Goal: Navigation & Orientation: Find specific page/section

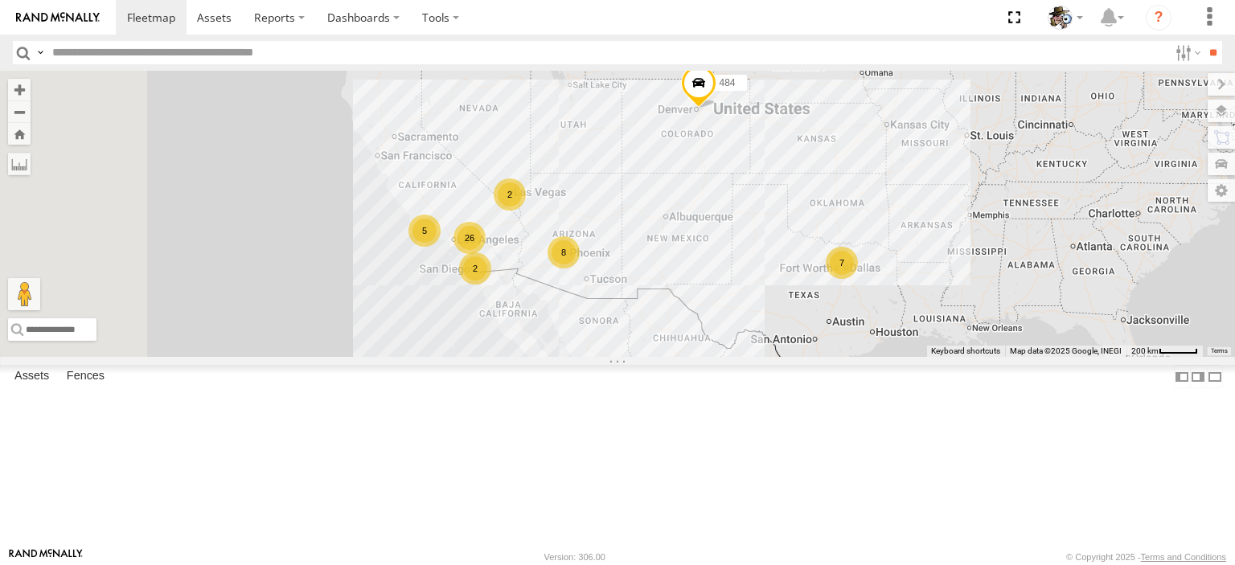
drag, startPoint x: 991, startPoint y: 401, endPoint x: 996, endPoint y: 375, distance: 27.0
click at [996, 357] on div "484 26 8 7 5 2 2" at bounding box center [617, 214] width 1235 height 286
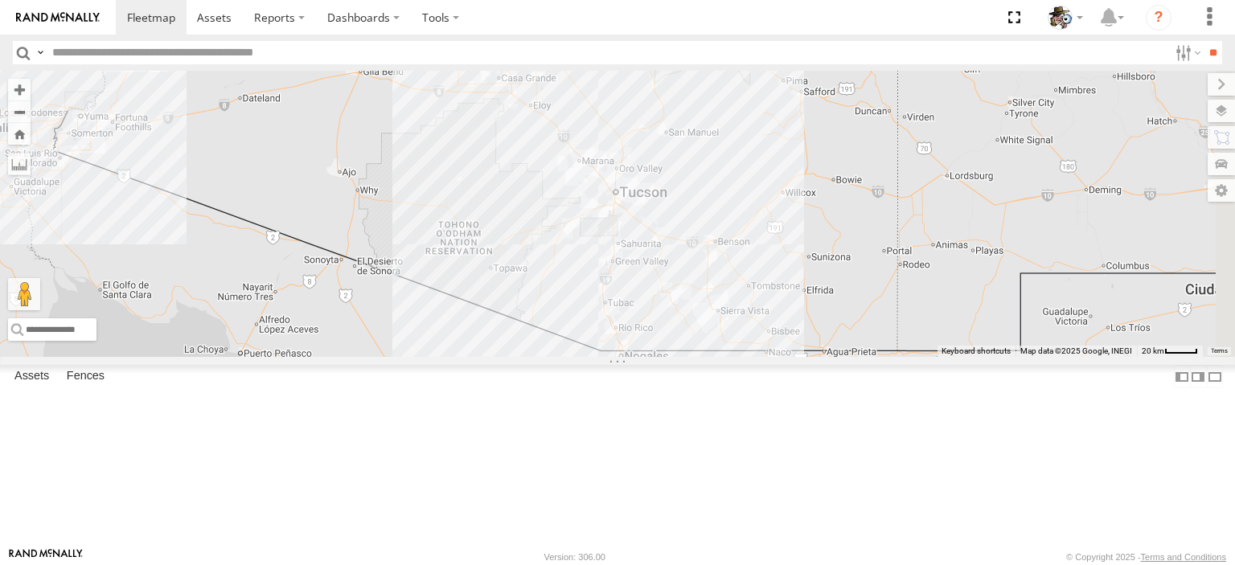
drag, startPoint x: 879, startPoint y: 394, endPoint x: 858, endPoint y: 303, distance: 93.2
click at [848, 285] on div "484 508 600 567 7 324" at bounding box center [617, 214] width 1235 height 286
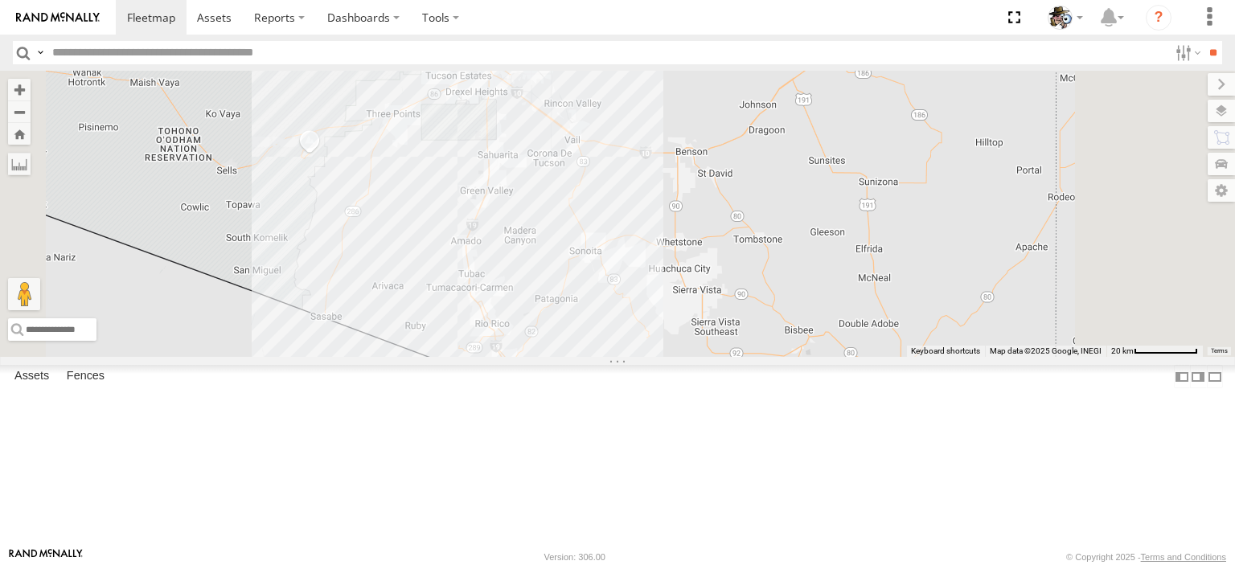
drag, startPoint x: 879, startPoint y: 436, endPoint x: 834, endPoint y: 417, distance: 49.0
click at [834, 357] on div "484 508 600 567 324" at bounding box center [617, 214] width 1235 height 286
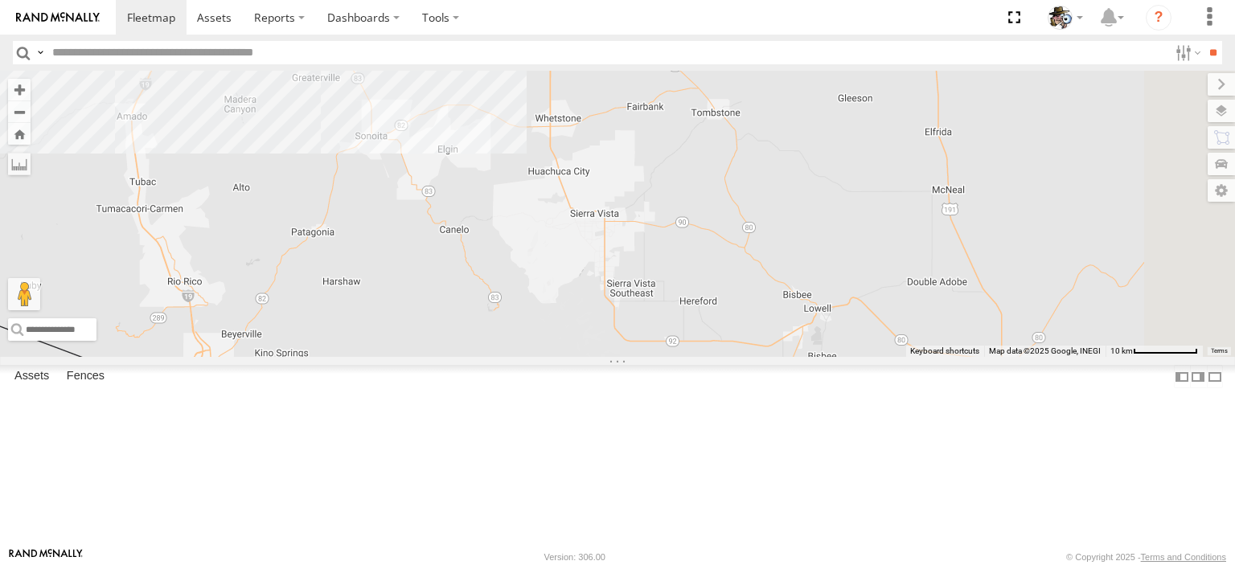
drag, startPoint x: 850, startPoint y: 395, endPoint x: 688, endPoint y: 272, distance: 202.6
click at [688, 272] on div "484 508 600 567 324" at bounding box center [617, 214] width 1235 height 286
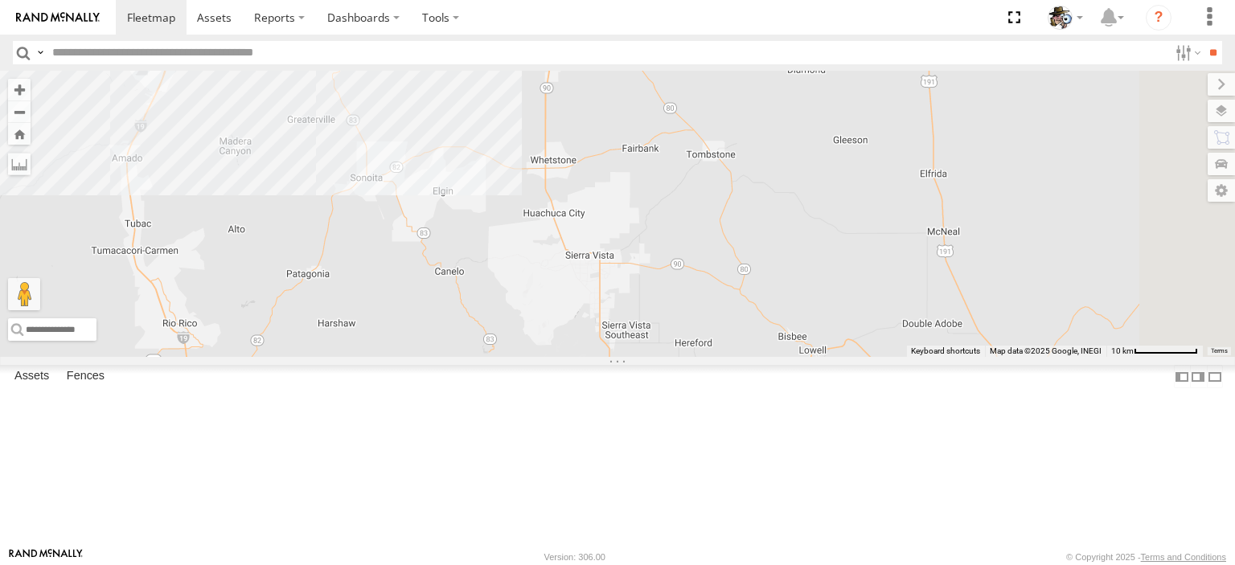
drag, startPoint x: 871, startPoint y: 361, endPoint x: 875, endPoint y: 404, distance: 43.5
click at [870, 357] on div "484 508 600 567 324" at bounding box center [617, 214] width 1235 height 286
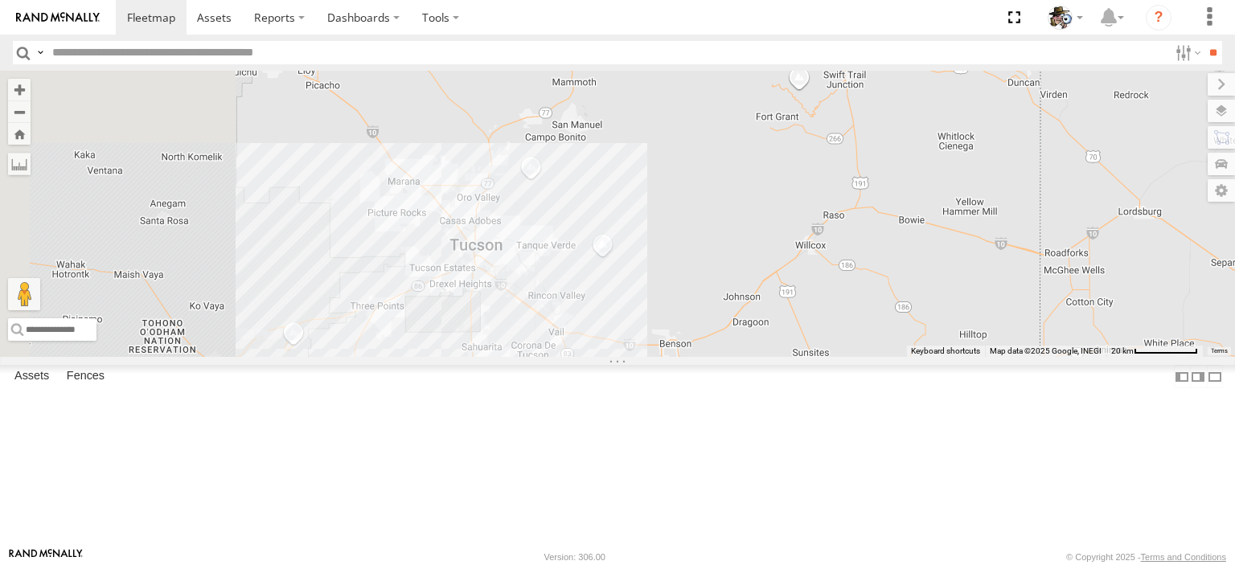
drag, startPoint x: 813, startPoint y: 181, endPoint x: 862, endPoint y: 375, distance: 199.8
click at [860, 357] on div "484 508 600 567 324" at bounding box center [617, 214] width 1235 height 286
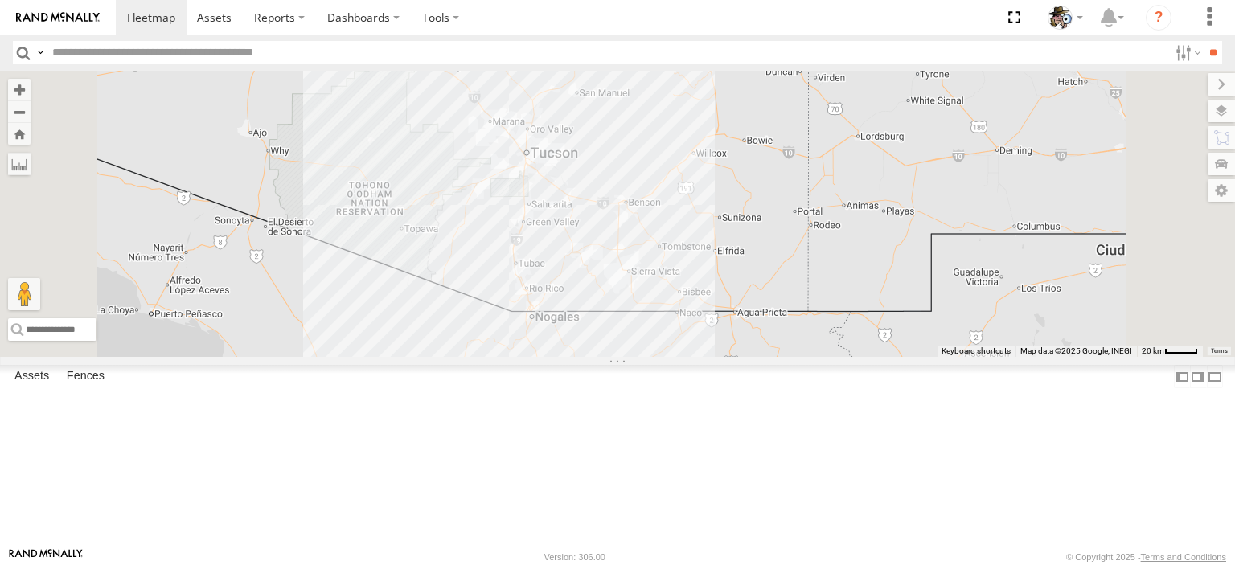
drag, startPoint x: 880, startPoint y: 343, endPoint x: 825, endPoint y: 231, distance: 124.4
click at [825, 231] on div "484 508 600 567 324 7" at bounding box center [617, 214] width 1235 height 286
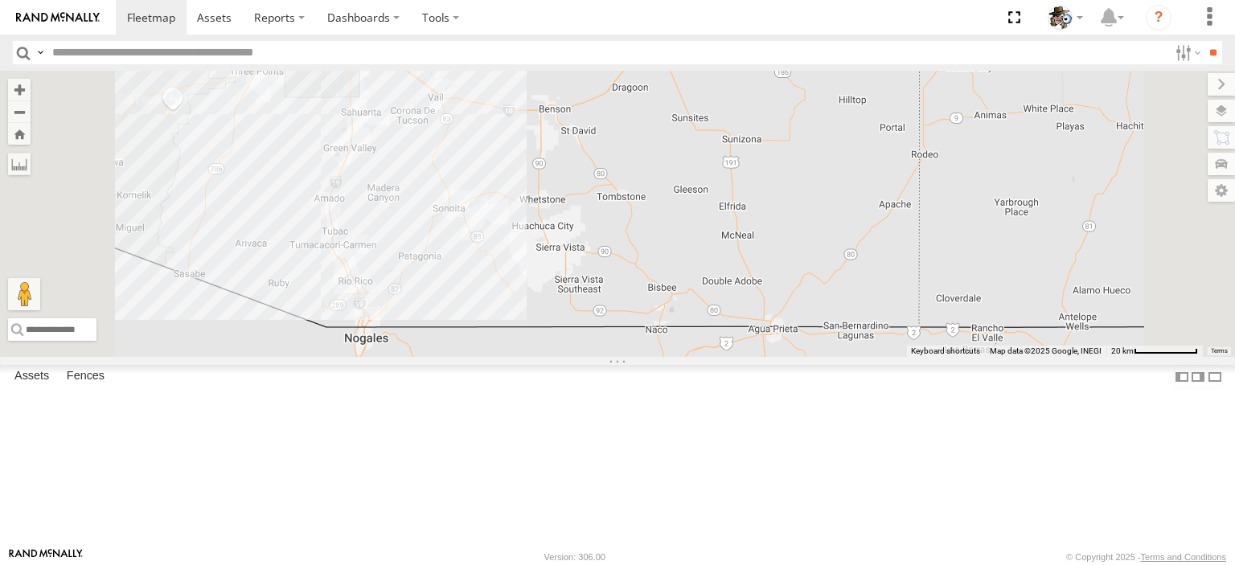
drag, startPoint x: 974, startPoint y: 373, endPoint x: 1031, endPoint y: 343, distance: 64.4
click at [1031, 343] on div "484 508 600 567 324" at bounding box center [617, 214] width 1235 height 286
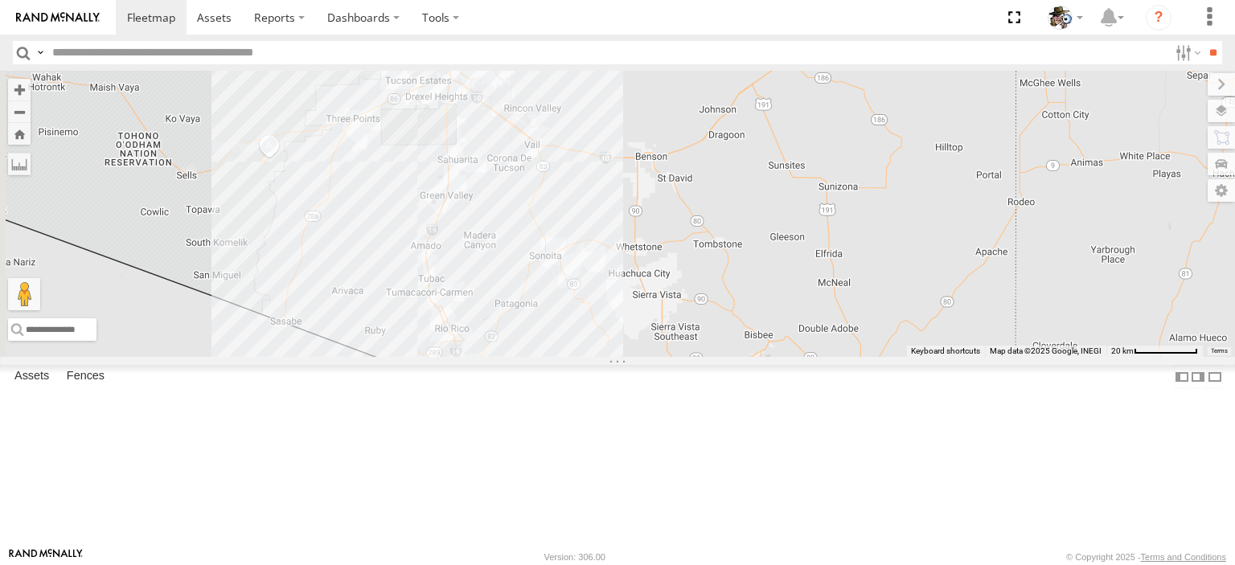
drag, startPoint x: 756, startPoint y: 469, endPoint x: 858, endPoint y: 518, distance: 113.2
click at [858, 357] on div "484 508 600 567 324" at bounding box center [617, 214] width 1235 height 286
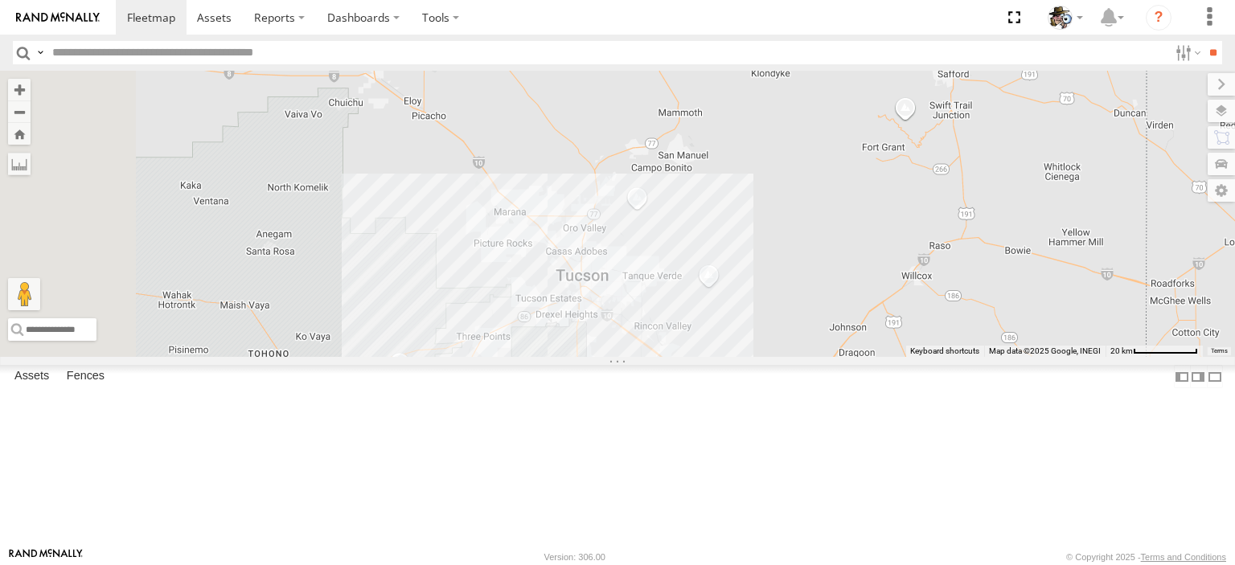
drag, startPoint x: 841, startPoint y: 322, endPoint x: 980, endPoint y: 428, distance: 175.4
click at [980, 357] on div "484 508 600 567 324" at bounding box center [617, 214] width 1235 height 286
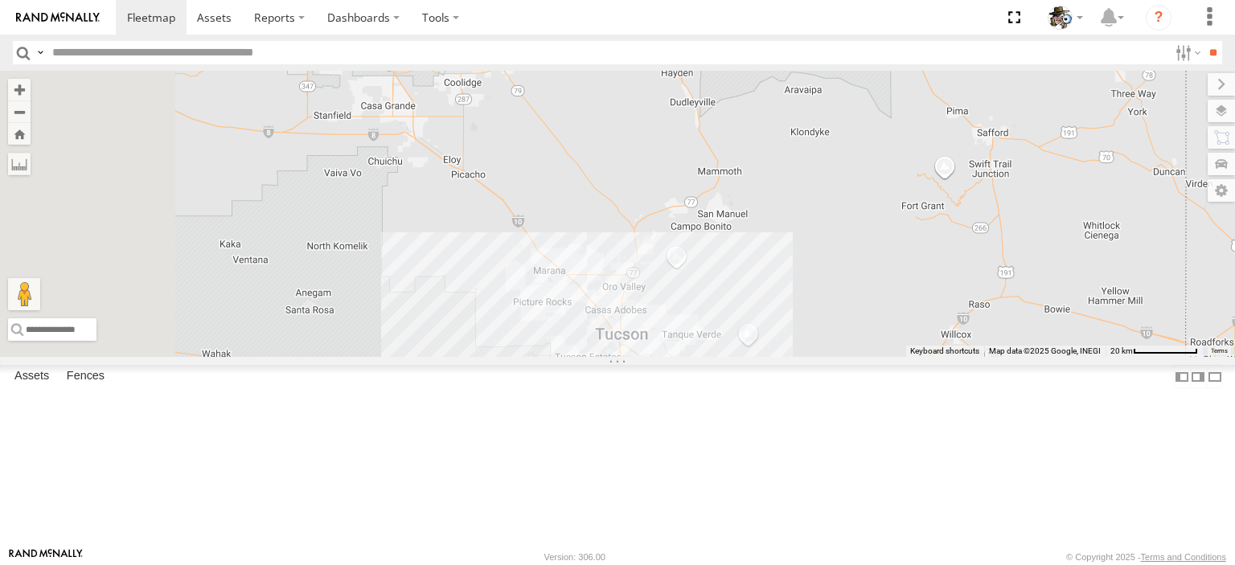
drag, startPoint x: 902, startPoint y: 294, endPoint x: 961, endPoint y: 350, distance: 80.7
click at [981, 357] on div "484 508 600 567 324" at bounding box center [617, 214] width 1235 height 286
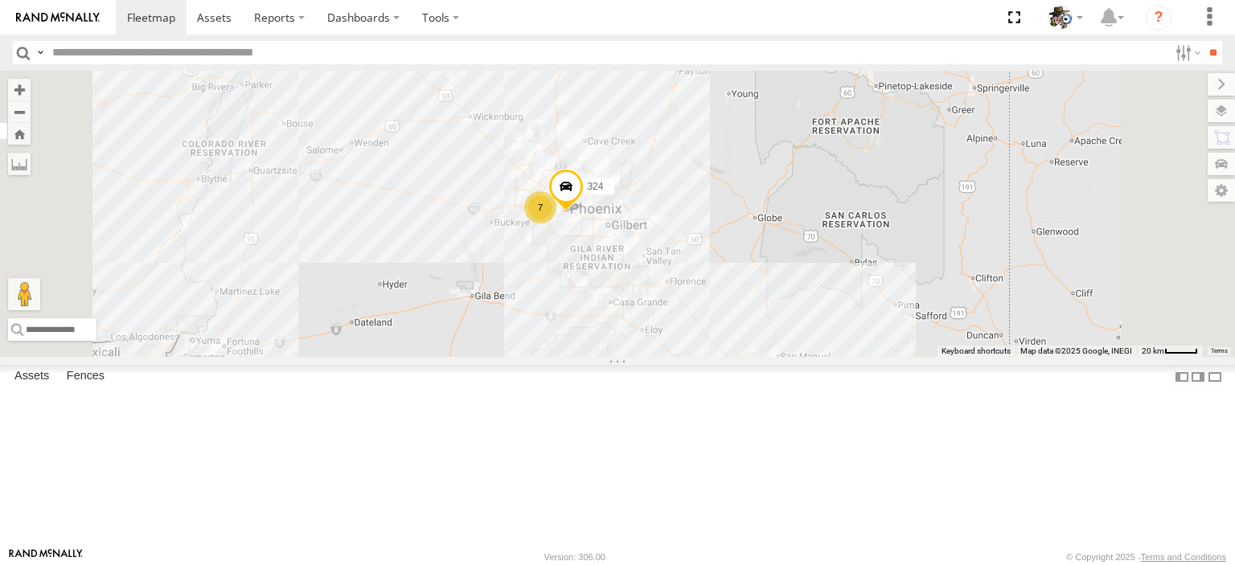
drag, startPoint x: 768, startPoint y: 260, endPoint x: 796, endPoint y: 379, distance: 122.1
click at [794, 357] on div "484 508 600 567 324 7" at bounding box center [617, 214] width 1235 height 286
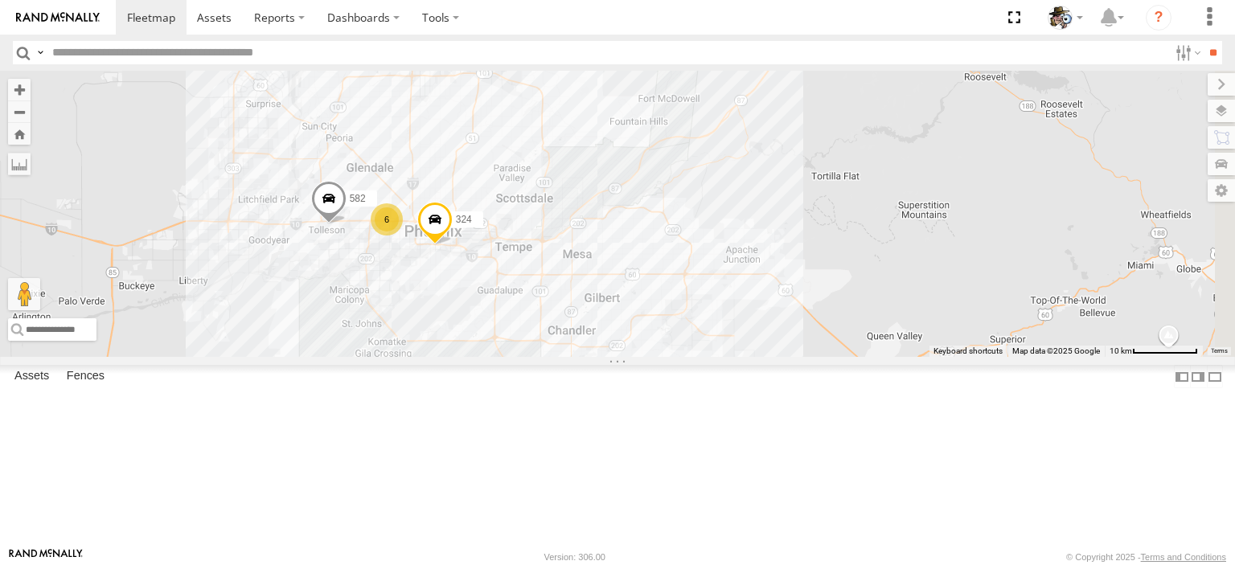
drag, startPoint x: 1006, startPoint y: 267, endPoint x: 930, endPoint y: 253, distance: 77.6
click at [930, 253] on div "484 508 600 567 324 582 6" at bounding box center [617, 214] width 1235 height 286
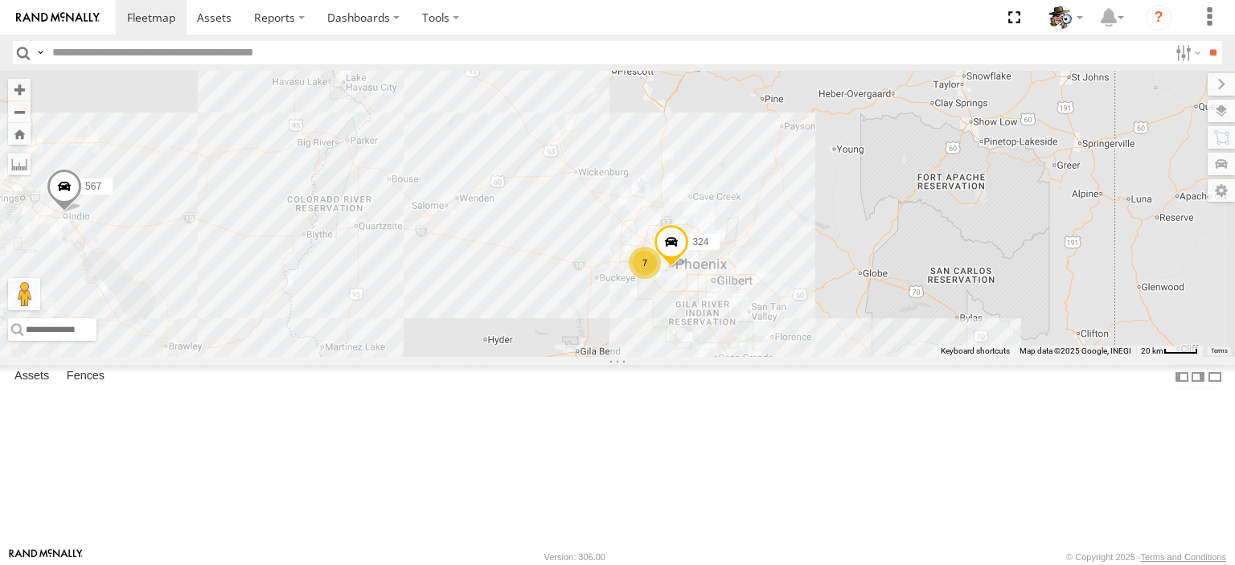
drag, startPoint x: 1039, startPoint y: 401, endPoint x: 1002, endPoint y: 443, distance: 56.3
click at [1002, 357] on div "484 508 600 567 324 7" at bounding box center [617, 214] width 1235 height 286
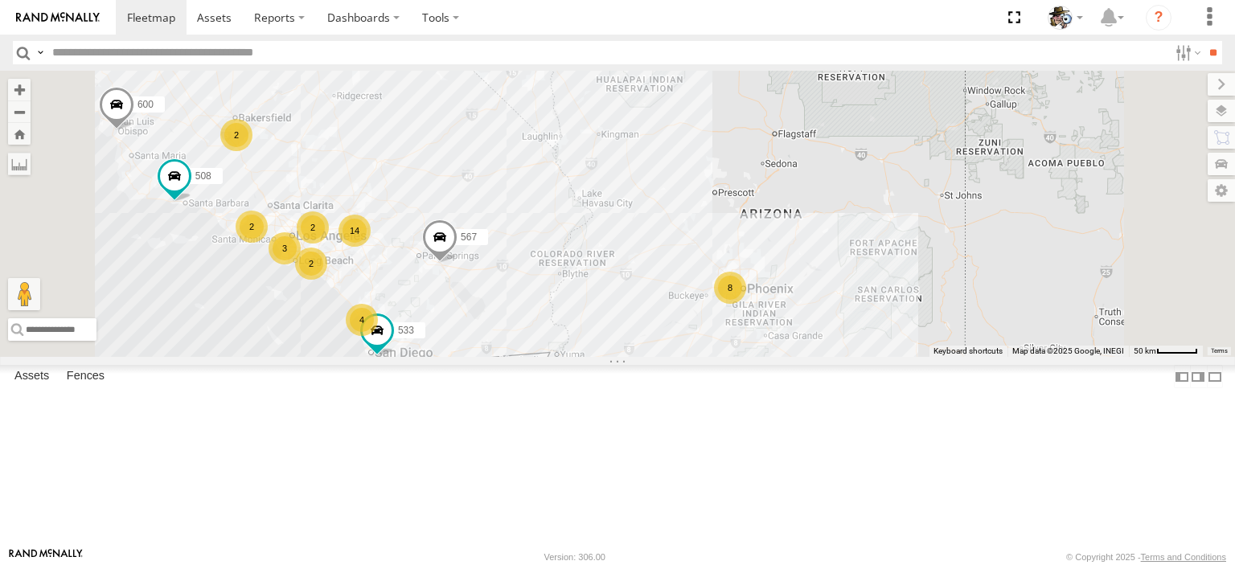
drag, startPoint x: 833, startPoint y: 449, endPoint x: 880, endPoint y: 368, distance: 94.0
click at [879, 357] on div "484 508 600 567 14 8 2 4 2 2 2 533 2 3" at bounding box center [617, 214] width 1235 height 286
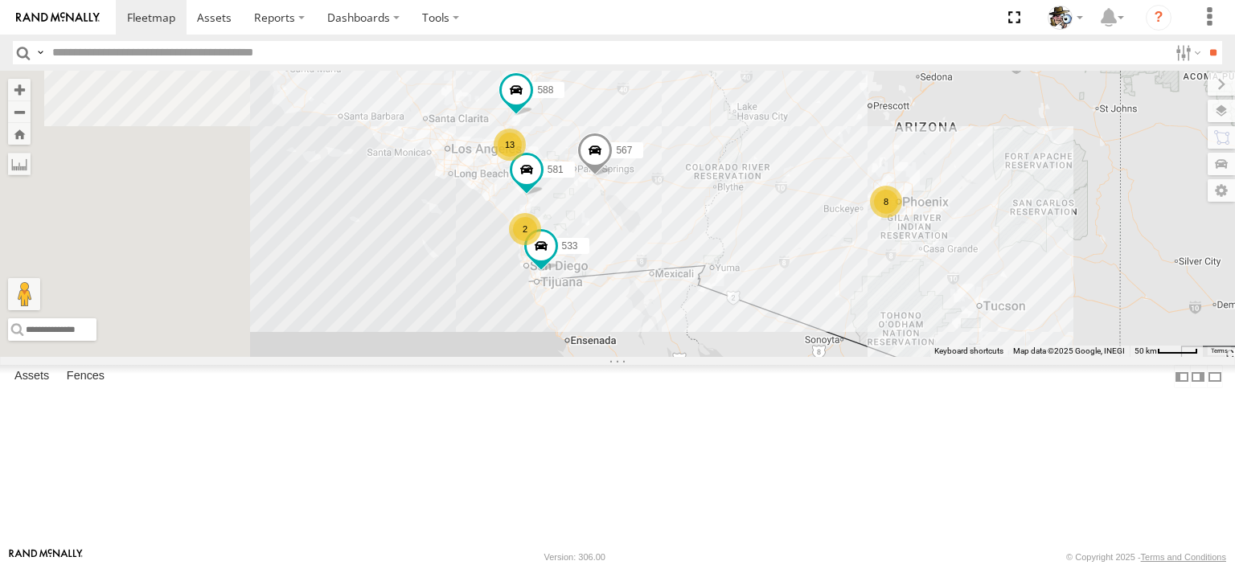
drag, startPoint x: 646, startPoint y: 285, endPoint x: 1068, endPoint y: 367, distance: 430.0
click at [1068, 357] on div "484 13 8 588 581 2 533 567" at bounding box center [617, 214] width 1235 height 286
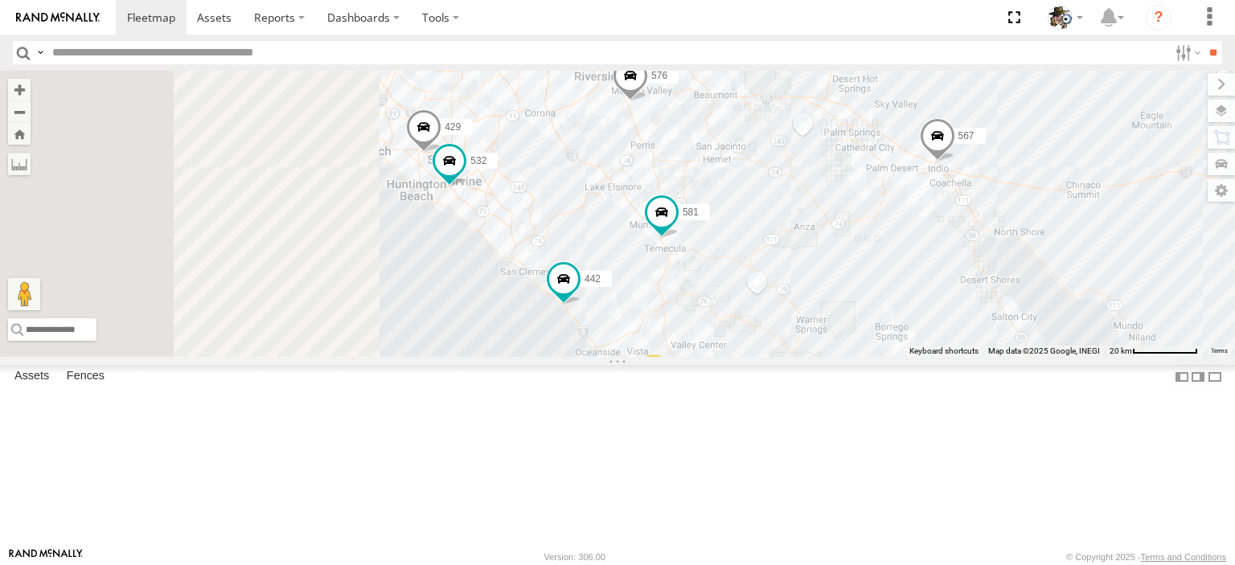
drag, startPoint x: 813, startPoint y: 276, endPoint x: 1047, endPoint y: 391, distance: 260.3
click at [1047, 357] on div "484 588 581 533 567 508 568 599 600 532 442 2 576 429" at bounding box center [617, 214] width 1235 height 286
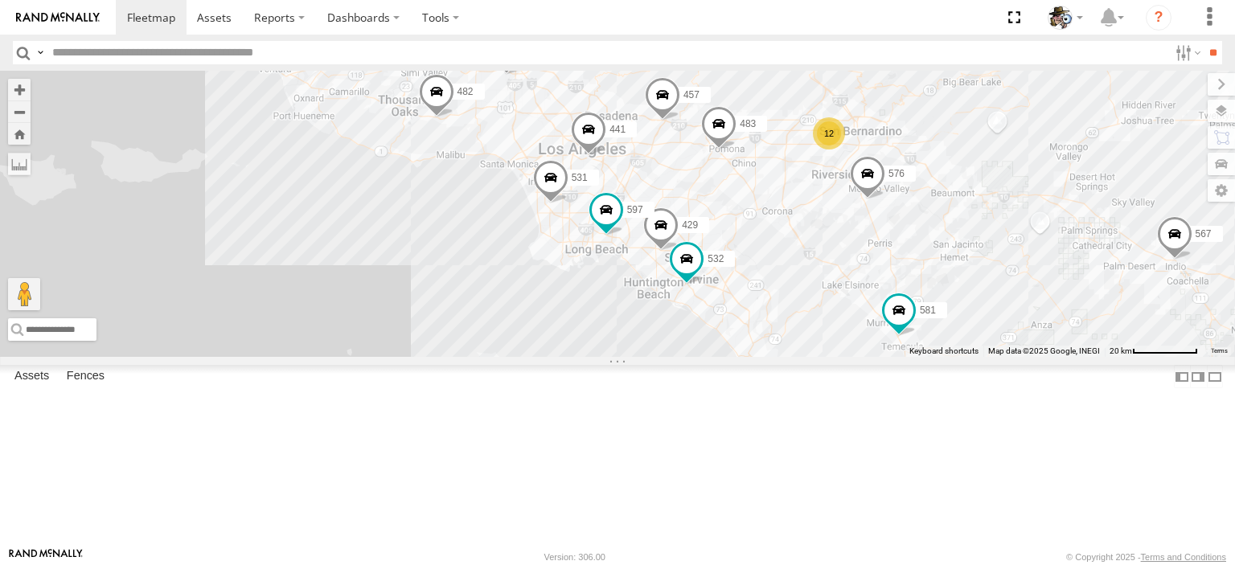
drag, startPoint x: 817, startPoint y: 291, endPoint x: 1010, endPoint y: 386, distance: 214.2
click at [1010, 357] on div "484 588 581 533 567 508 568 599 600 532 442 2 576 429 12 457 482 531 565 483 59…" at bounding box center [617, 214] width 1235 height 286
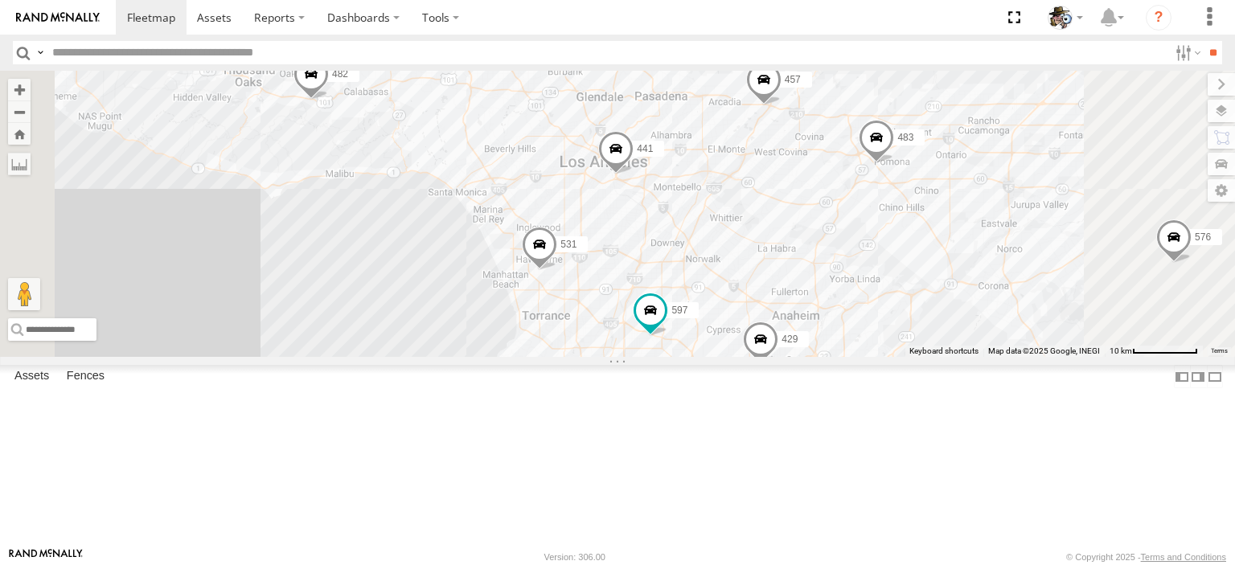
drag, startPoint x: 981, startPoint y: 219, endPoint x: 879, endPoint y: 309, distance: 136.7
click at [1015, 311] on div "484 588 581 533 567 508 568 599 600 532 442 576 429 457 482 531 565 483 597 441" at bounding box center [617, 214] width 1235 height 286
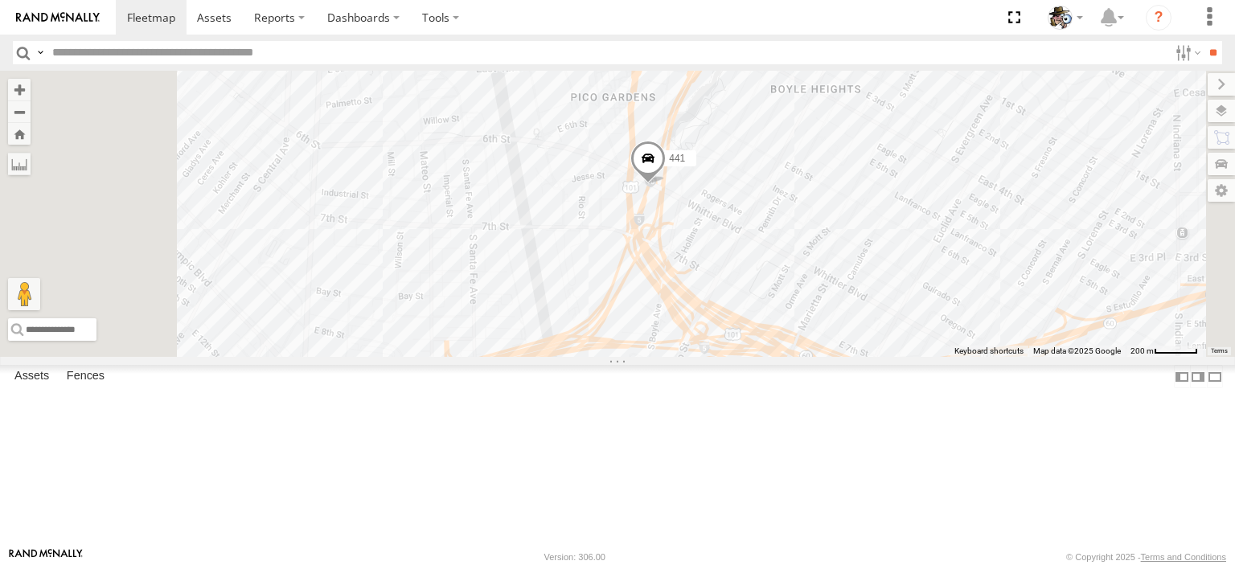
drag, startPoint x: 838, startPoint y: 243, endPoint x: 1006, endPoint y: 343, distance: 195.1
click at [1006, 343] on div "484 588 581 533 567 508 568 599 600 532 442 576 429 457 482 531 565 483 597 441" at bounding box center [617, 214] width 1235 height 286
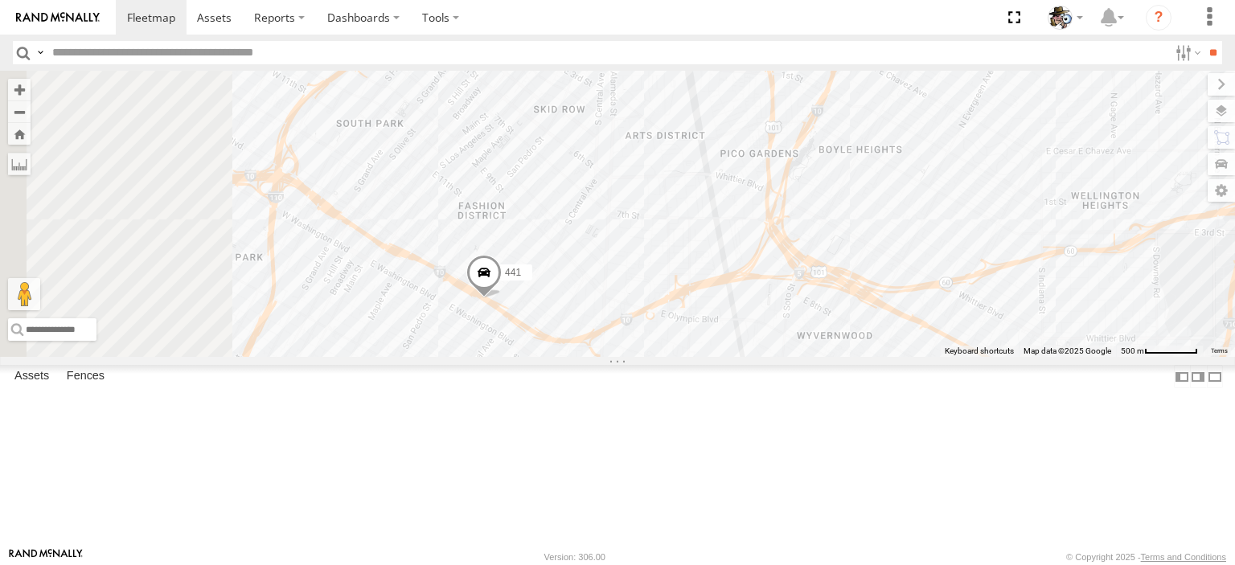
drag, startPoint x: 818, startPoint y: 411, endPoint x: 973, endPoint y: 411, distance: 155.1
click at [973, 357] on div "484 588 581 533 567 508 568 599 600 532 442 576 429 457 482 531 565 483 597 441" at bounding box center [617, 214] width 1235 height 286
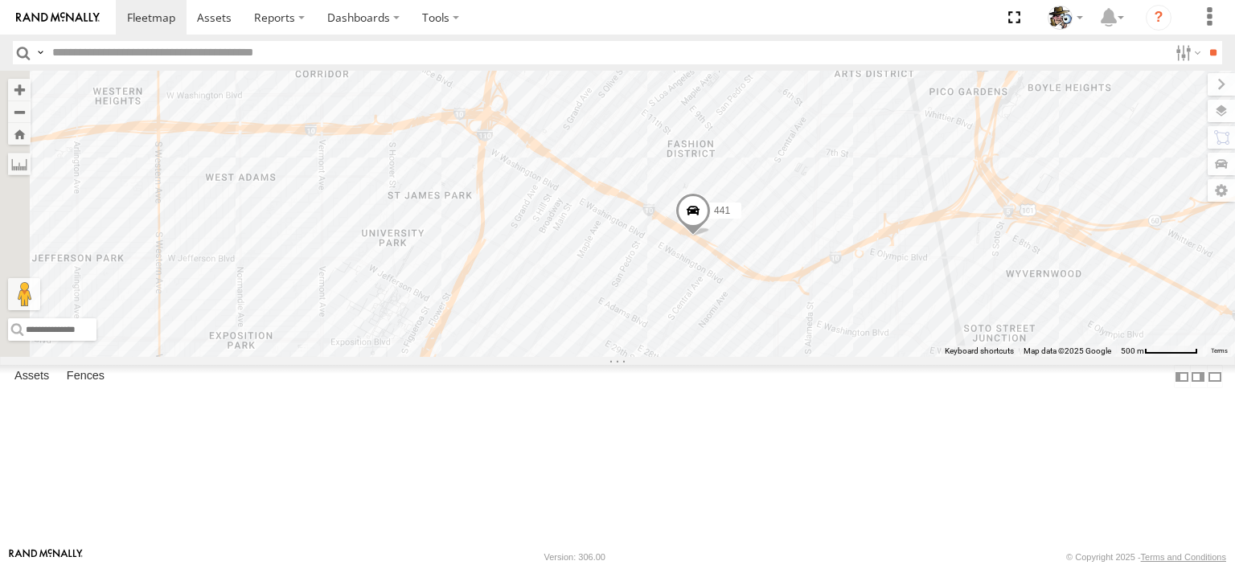
drag, startPoint x: 807, startPoint y: 431, endPoint x: 990, endPoint y: 363, distance: 195.3
click at [990, 357] on div "484 588 581 533 567 508 568 599 600 532 442 576 429 457 482 531 565 483 597 441" at bounding box center [617, 214] width 1235 height 286
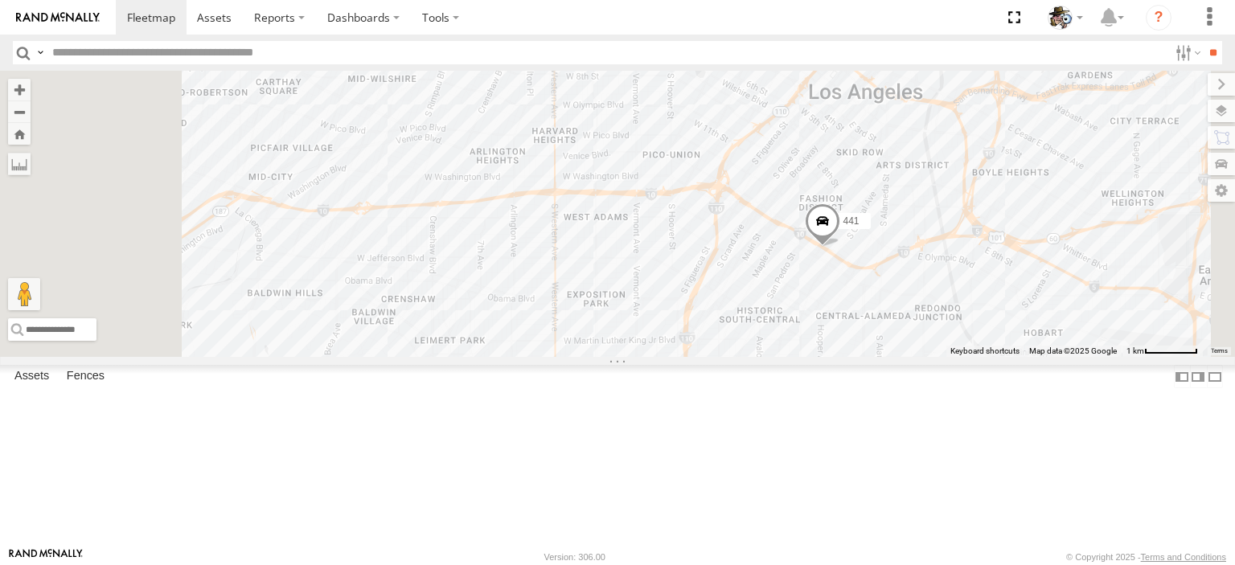
drag, startPoint x: 835, startPoint y: 406, endPoint x: 1007, endPoint y: 385, distance: 173.3
click at [1007, 357] on div "484 588 581 533 567 508 568 599 600 532 442 576 429 457 482 531 565 483 597 441" at bounding box center [617, 214] width 1235 height 286
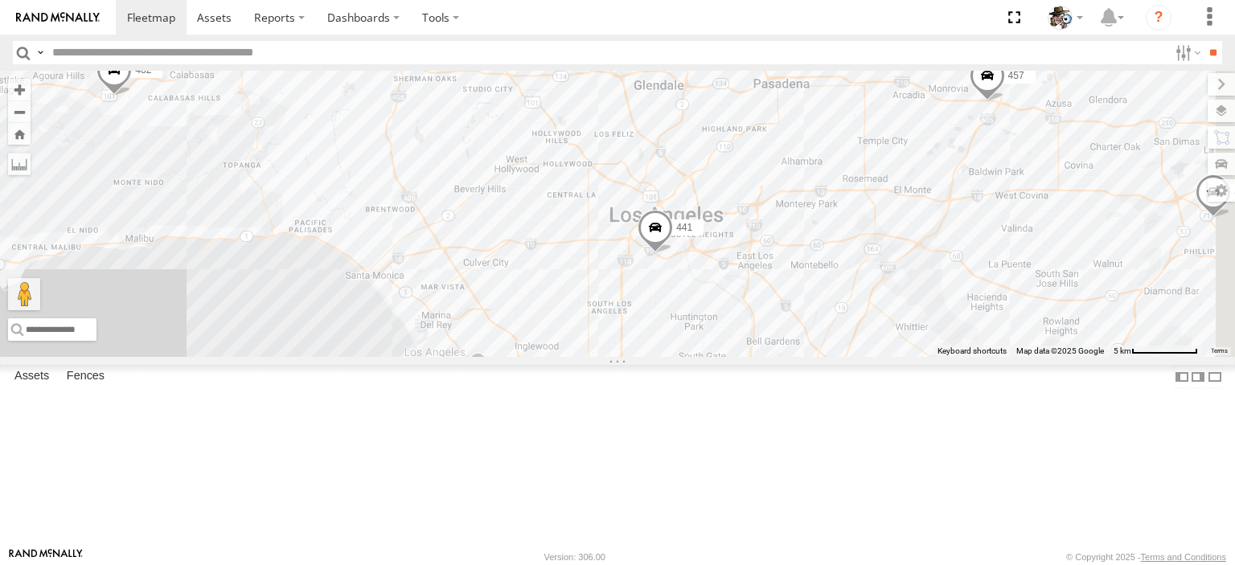
drag, startPoint x: 798, startPoint y: 431, endPoint x: 732, endPoint y: 385, distance: 80.3
click at [732, 357] on div "484 588 581 533 567 508 568 599 600 532 442 576 429 457 482 531 565 483 597 441" at bounding box center [617, 214] width 1235 height 286
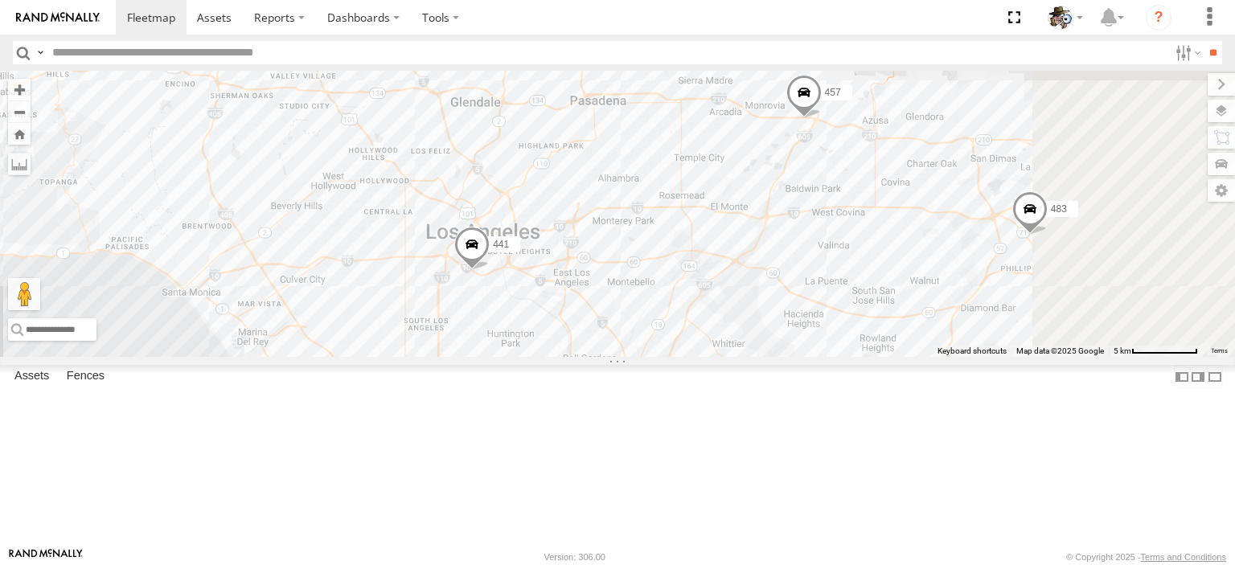
drag, startPoint x: 1186, startPoint y: 375, endPoint x: 998, endPoint y: 391, distance: 188.8
click at [998, 357] on div "484 588 581 533 567 508 568 599 600 532 442 576 429 457 482 531 565 483 597 441" at bounding box center [617, 214] width 1235 height 286
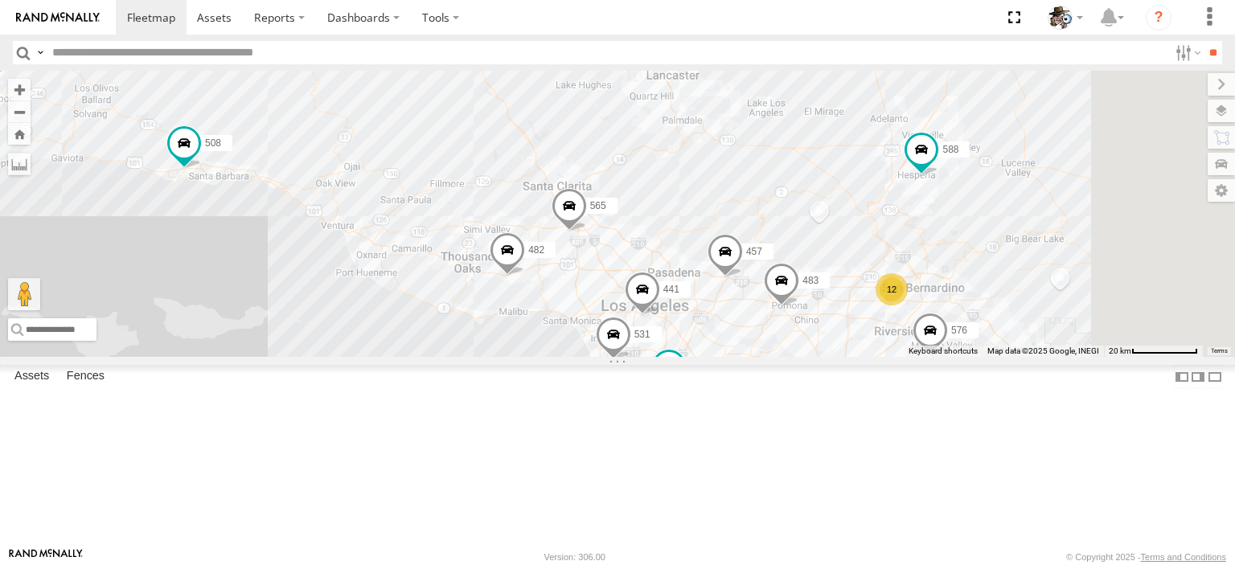
drag, startPoint x: 807, startPoint y: 443, endPoint x: 653, endPoint y: 427, distance: 155.2
click at [653, 357] on div "484 588 581 533 567 508 568 599 600 532 442 576 429 457 482 531 565 483 597 441…" at bounding box center [617, 214] width 1235 height 286
